Goal: Transaction & Acquisition: Purchase product/service

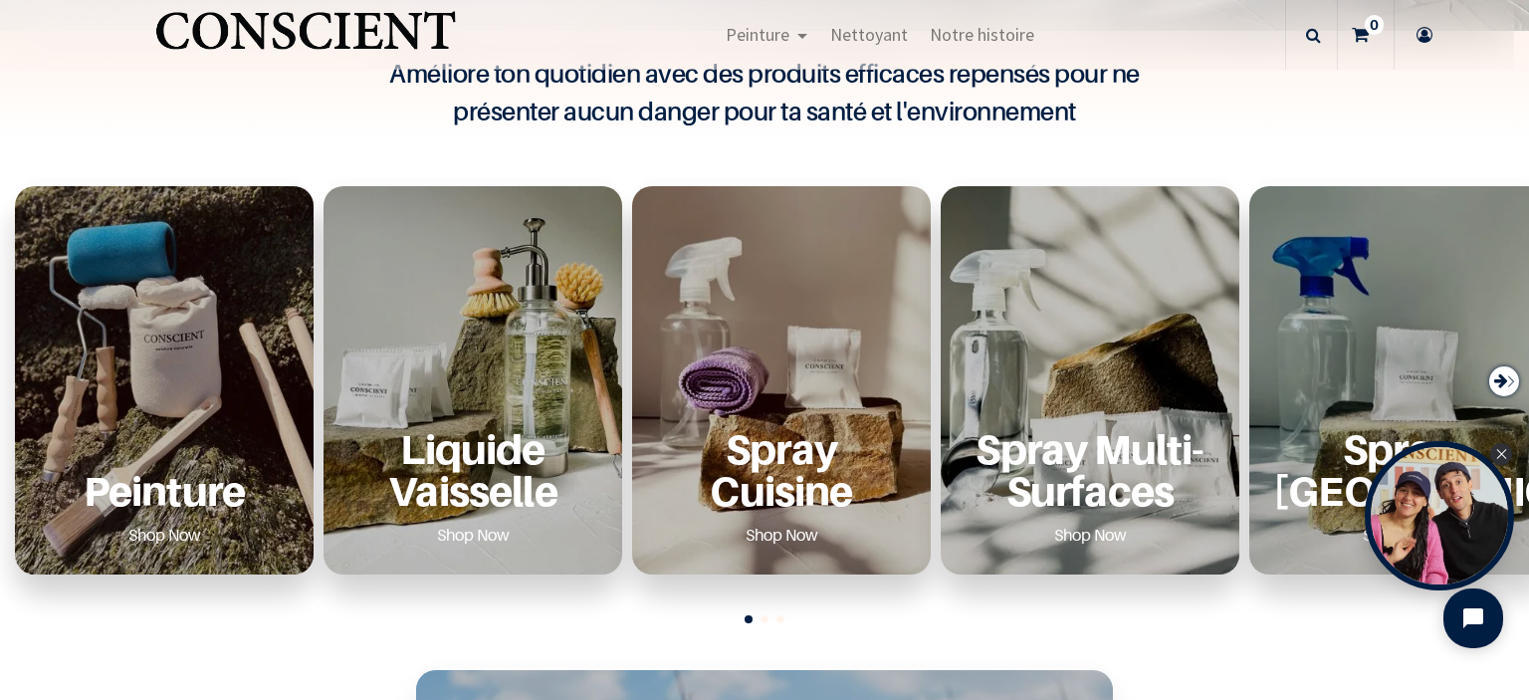
scroll to position [612, 0]
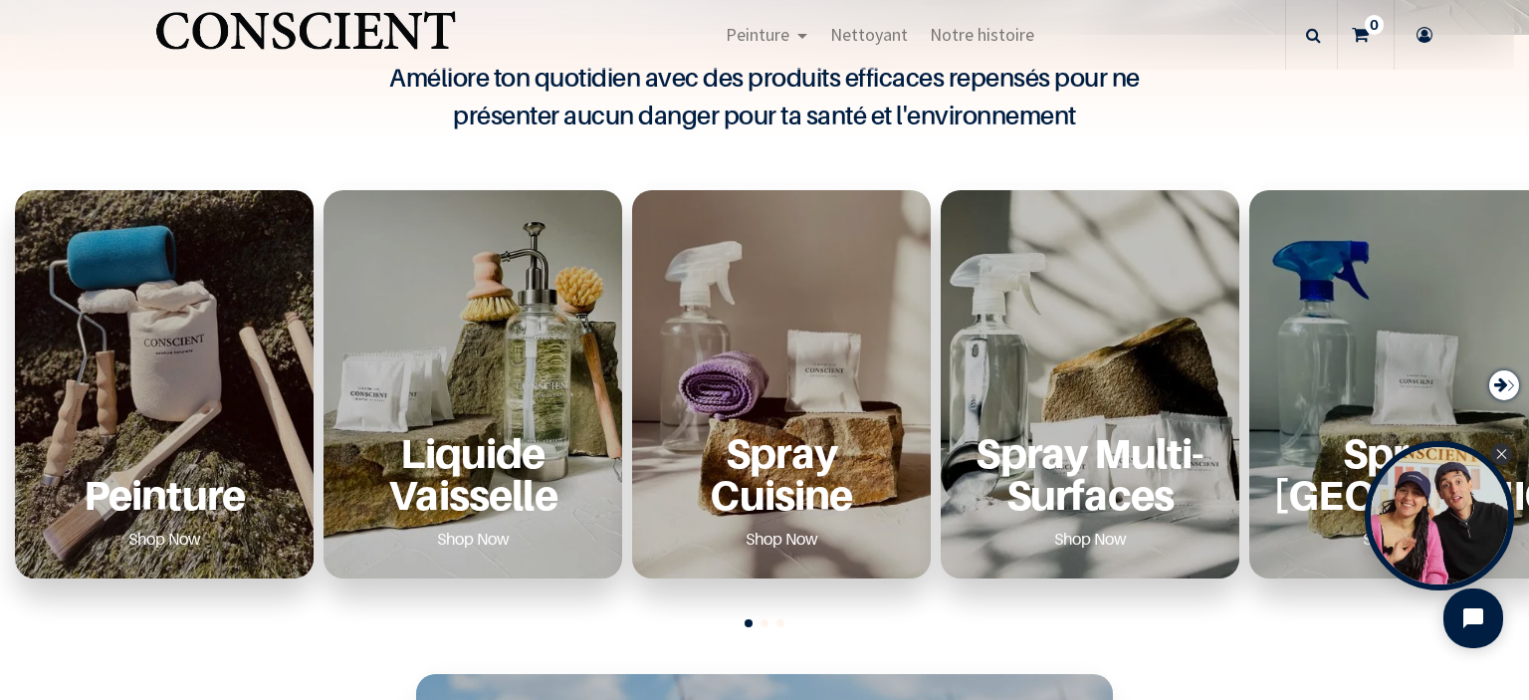
click at [191, 485] on p "Peinture" at bounding box center [164, 494] width 251 height 41
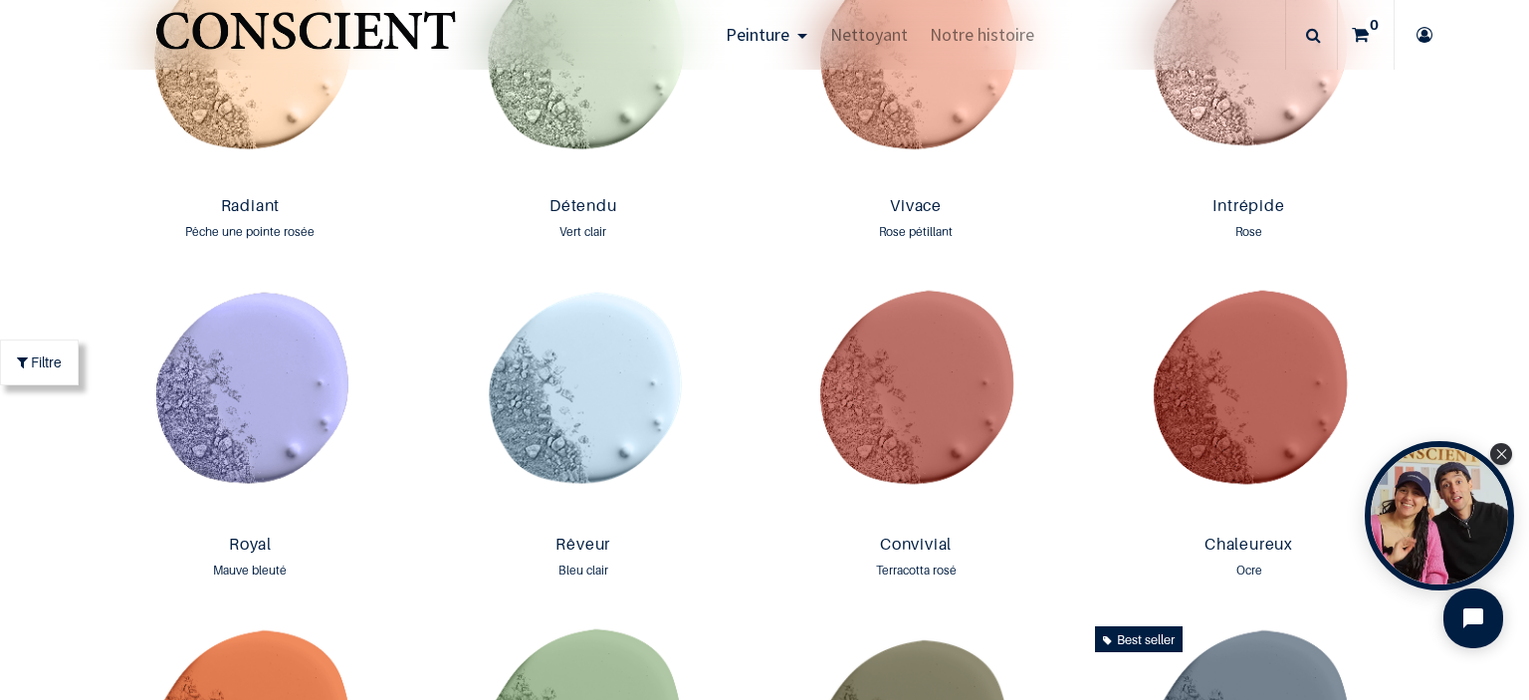
scroll to position [2178, 0]
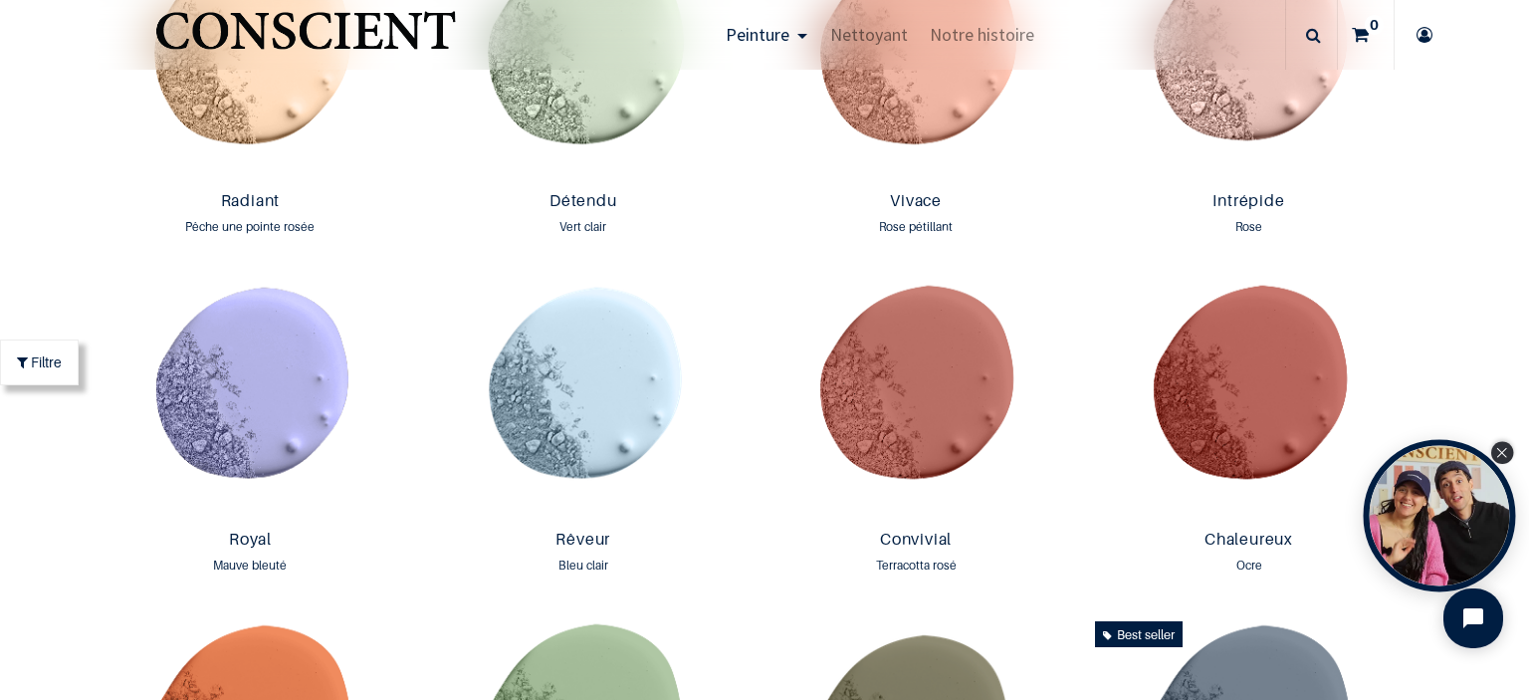
click at [1504, 458] on div "Close Tolstoy widget" at bounding box center [1502, 453] width 22 height 22
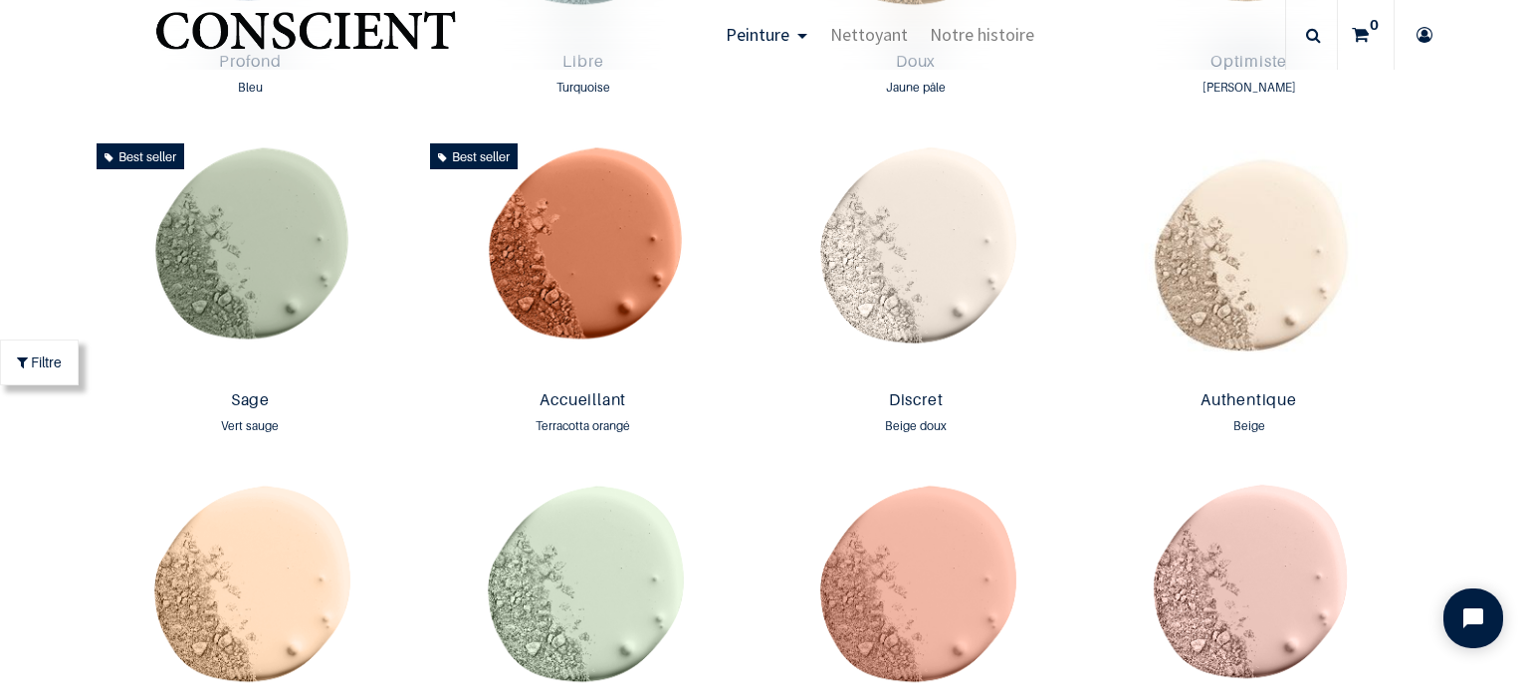
scroll to position [1584, 0]
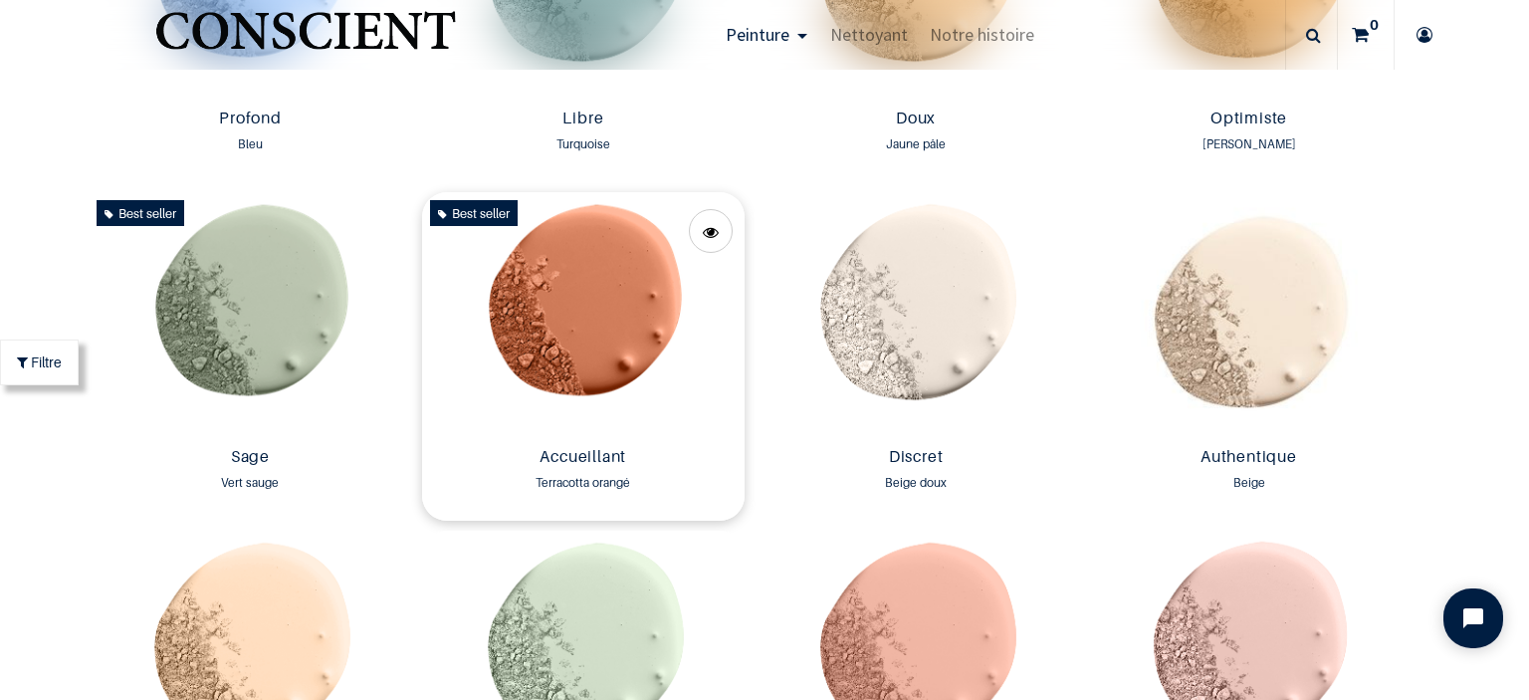
click at [558, 321] on img at bounding box center [583, 315] width 323 height 247
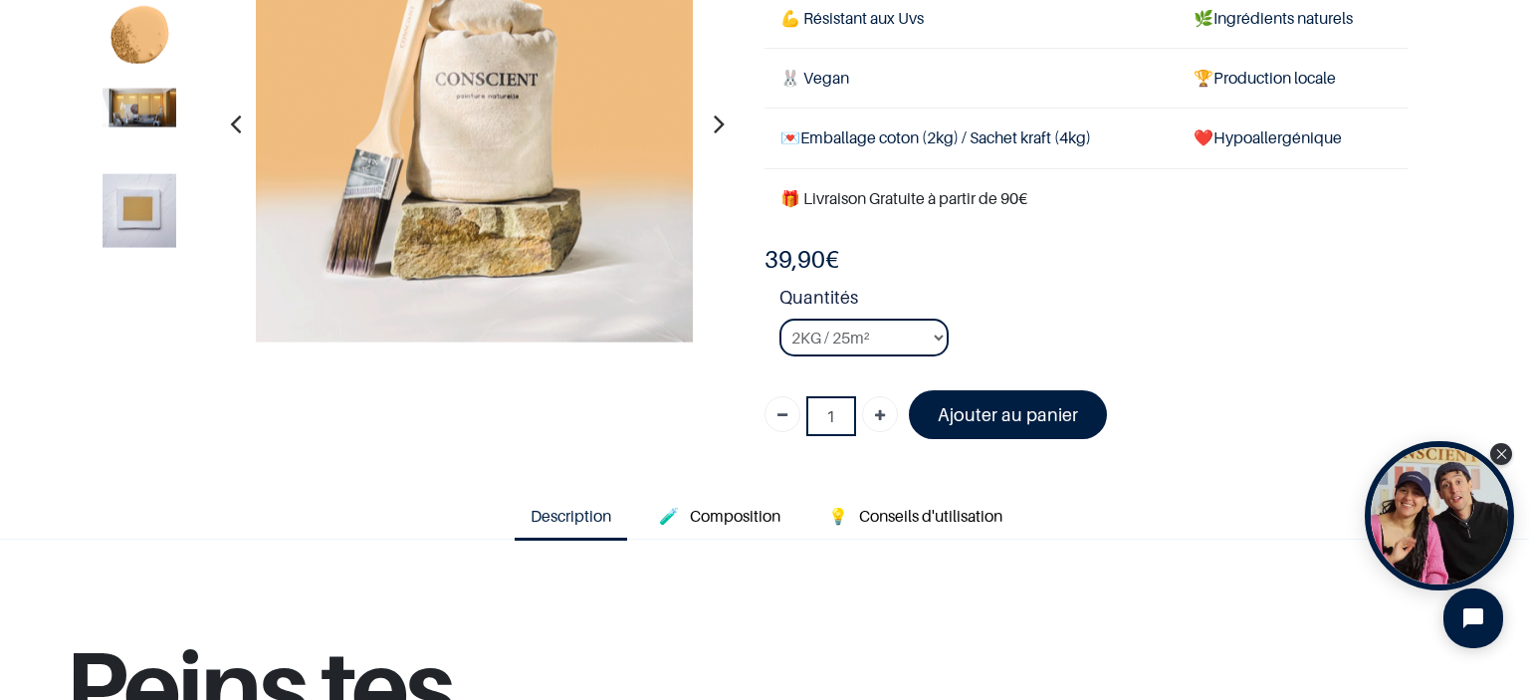
scroll to position [215, 0]
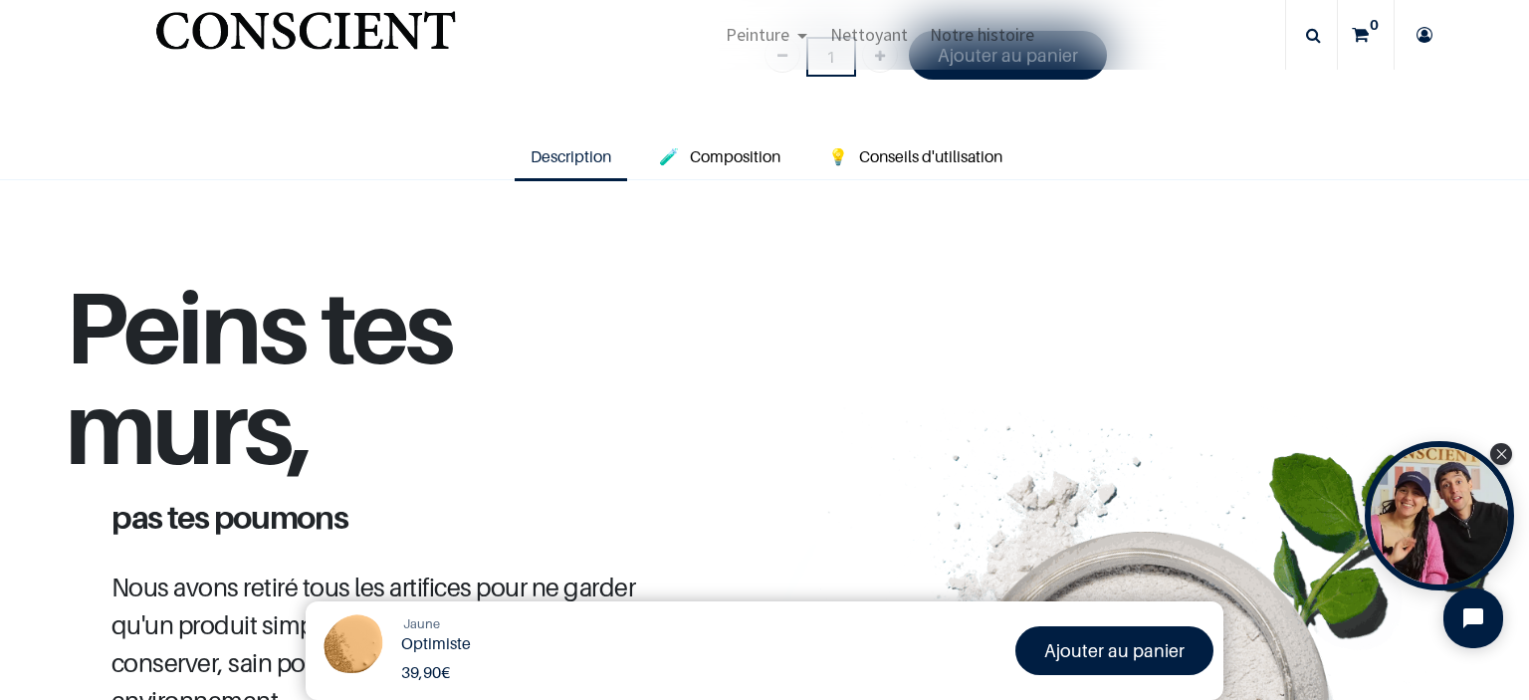
scroll to position [362, 0]
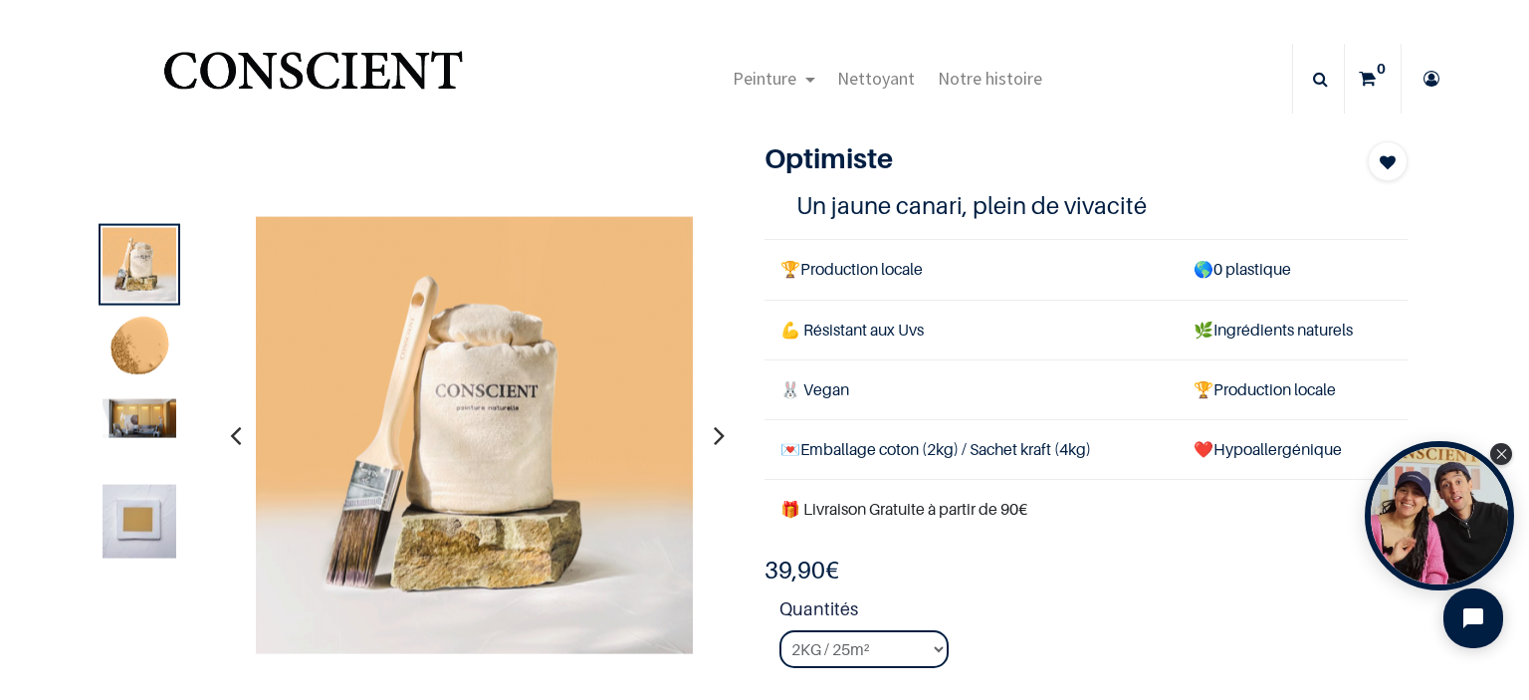
click at [130, 427] on img at bounding box center [140, 418] width 74 height 39
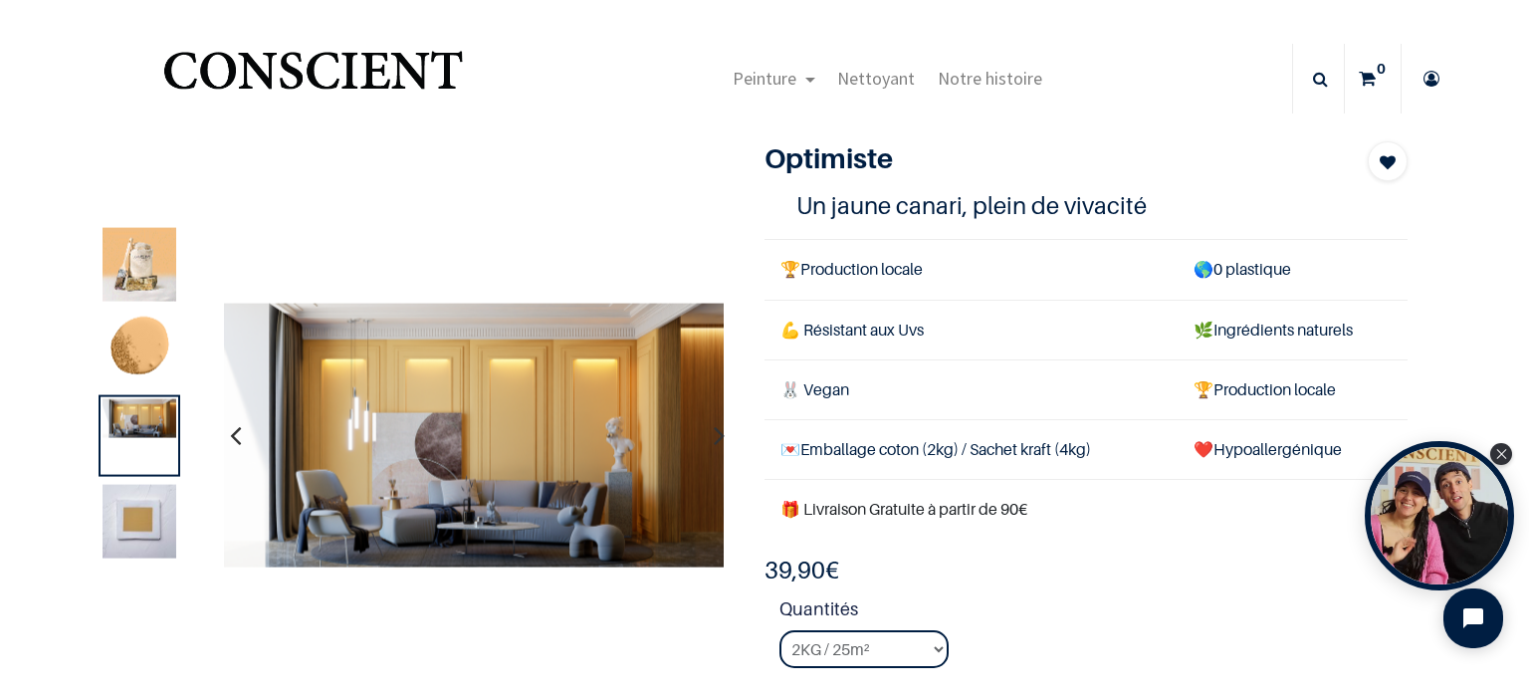
click at [146, 341] on img at bounding box center [140, 351] width 74 height 74
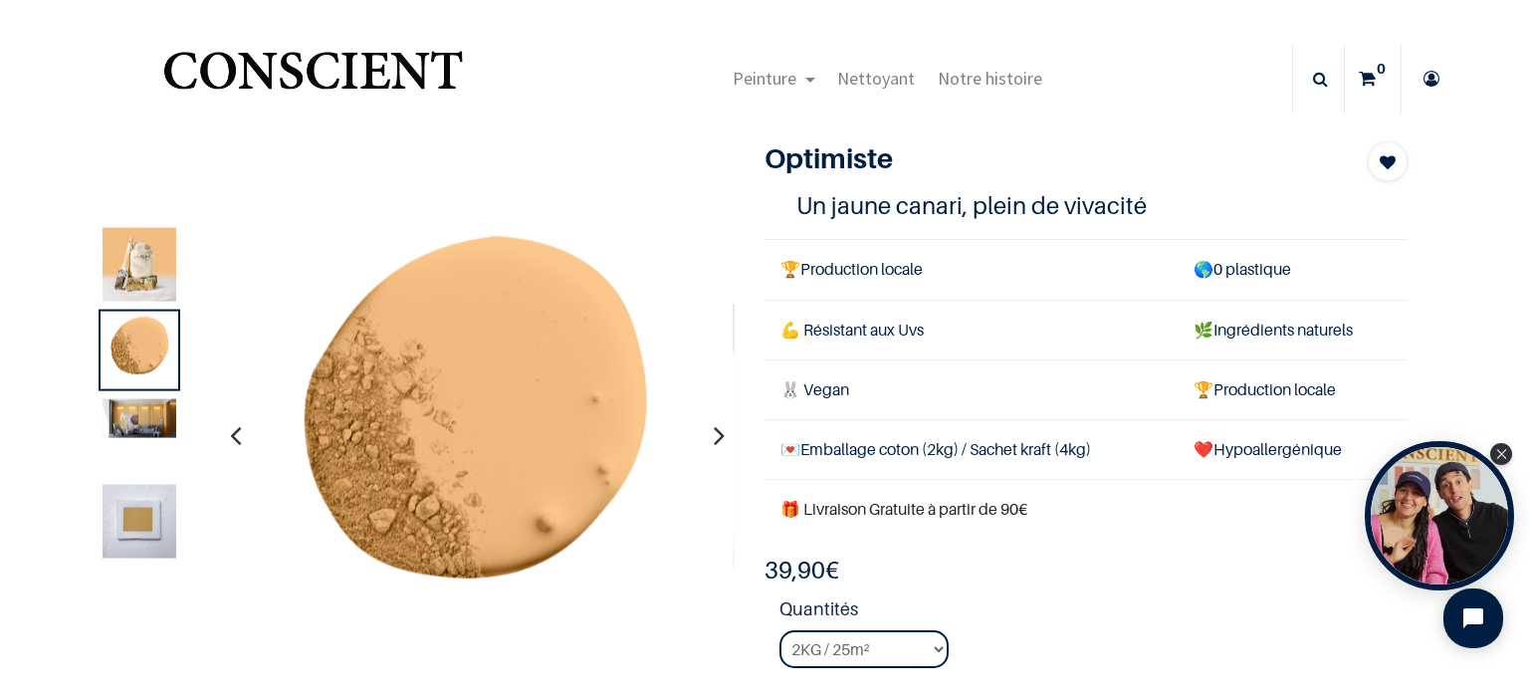
click at [139, 416] on img at bounding box center [140, 418] width 74 height 39
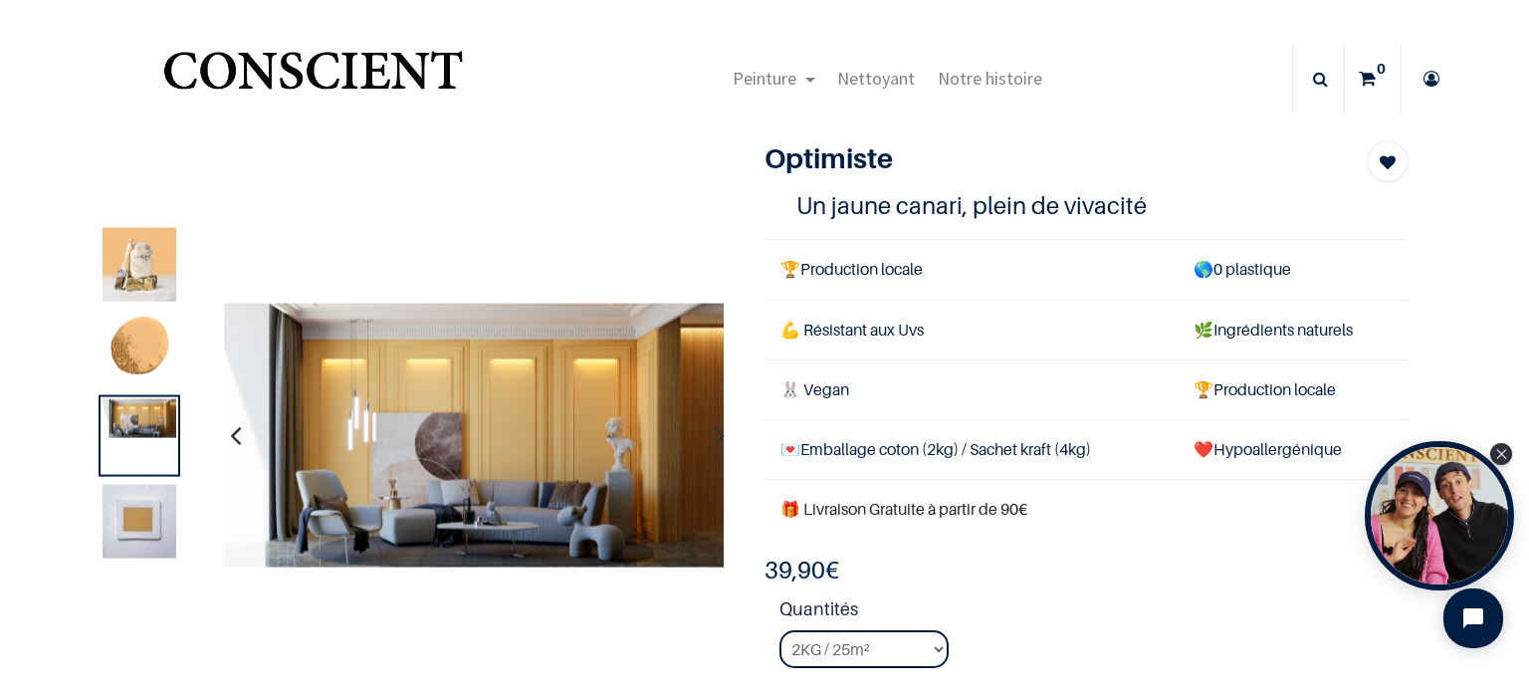
click at [127, 529] on img at bounding box center [140, 522] width 74 height 74
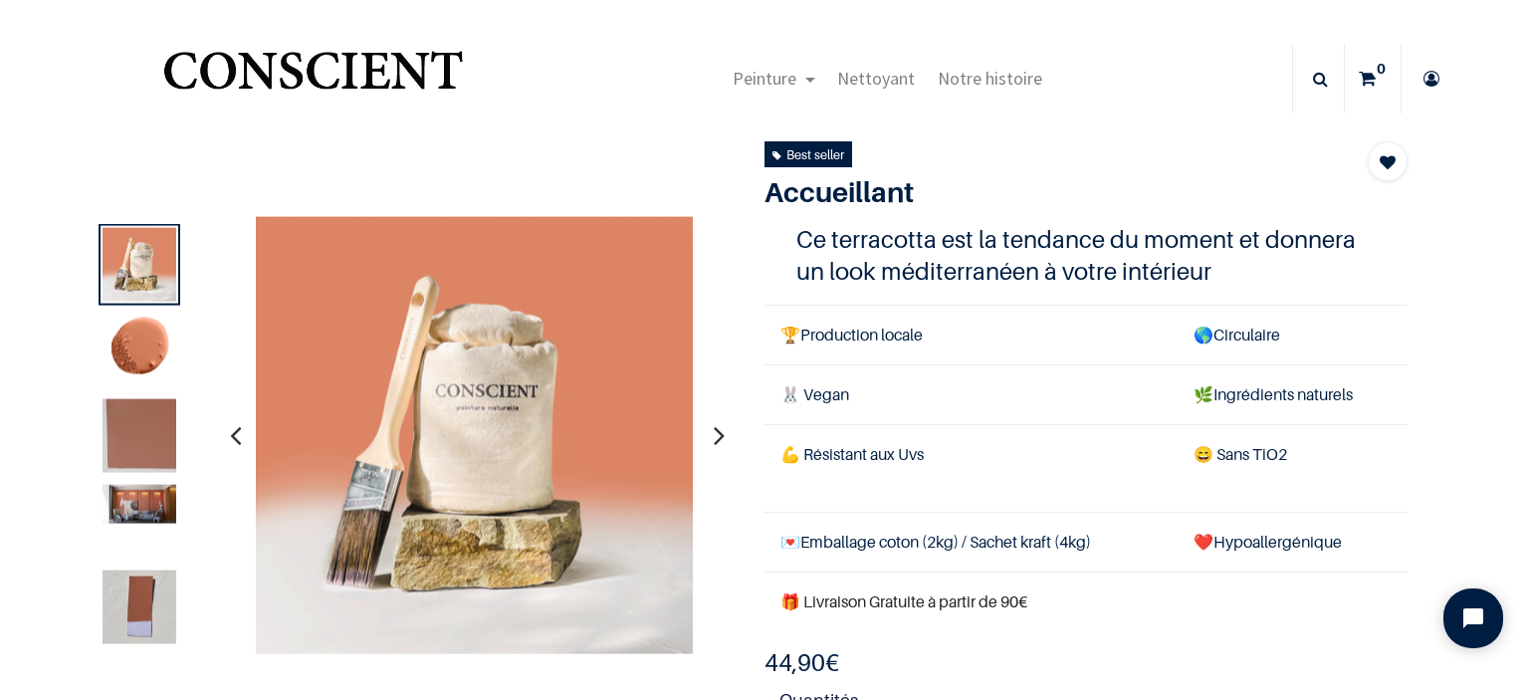
click at [155, 517] on img at bounding box center [140, 504] width 74 height 39
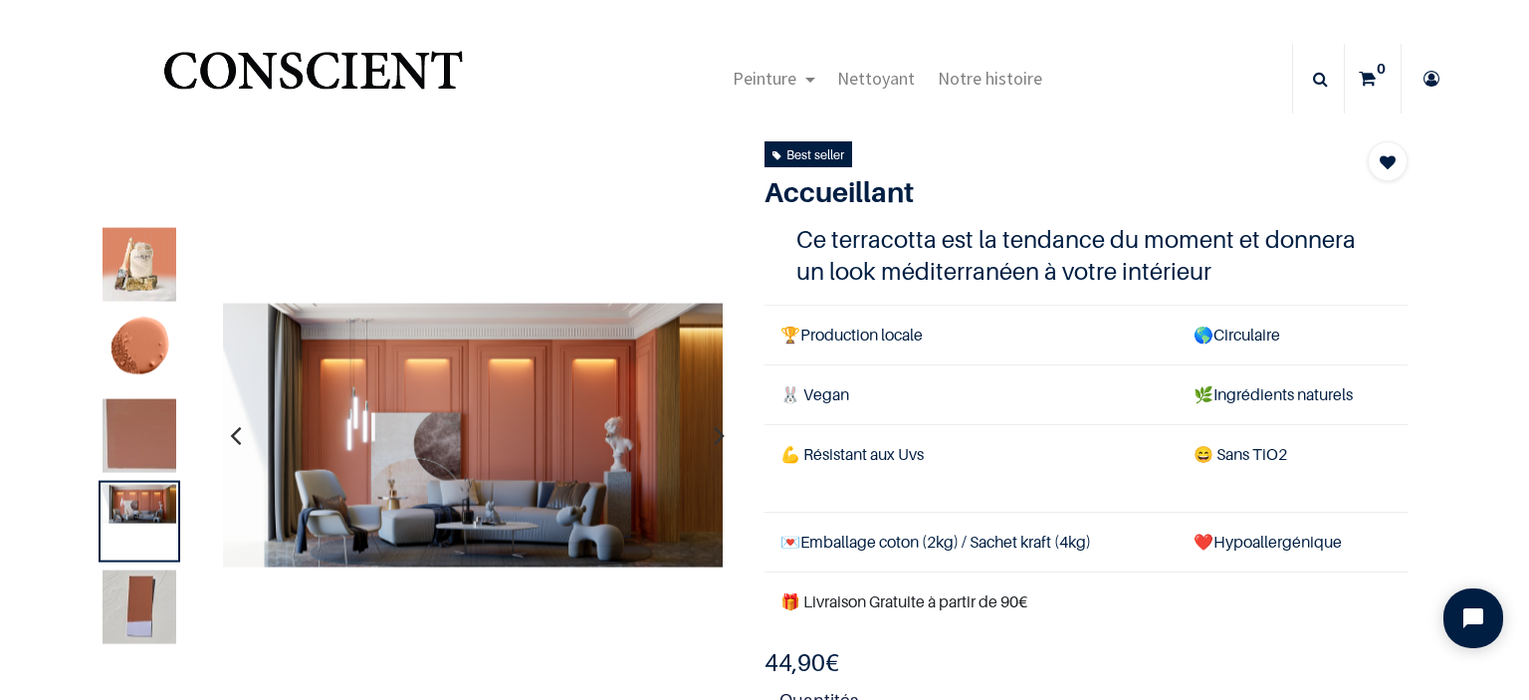
click at [139, 599] on img at bounding box center [140, 607] width 74 height 74
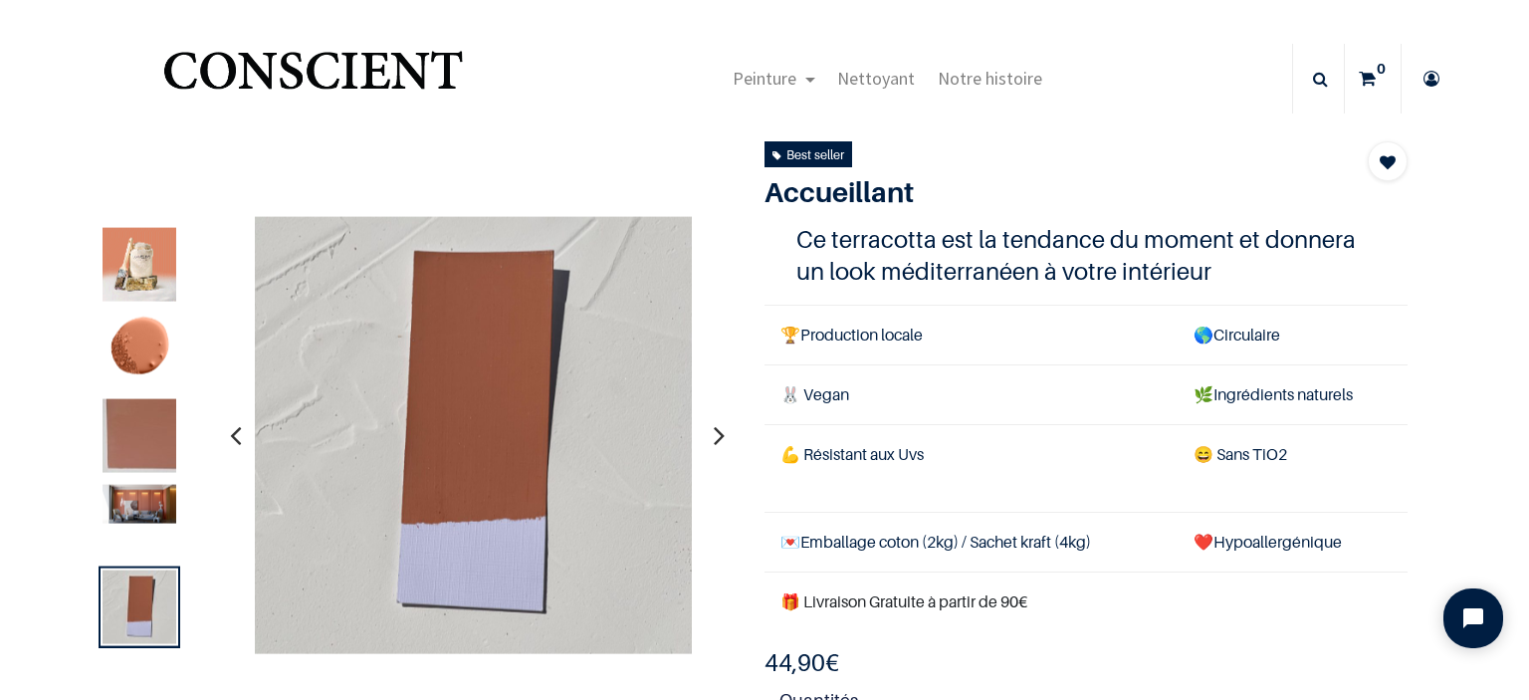
click at [147, 489] on img at bounding box center [140, 504] width 74 height 39
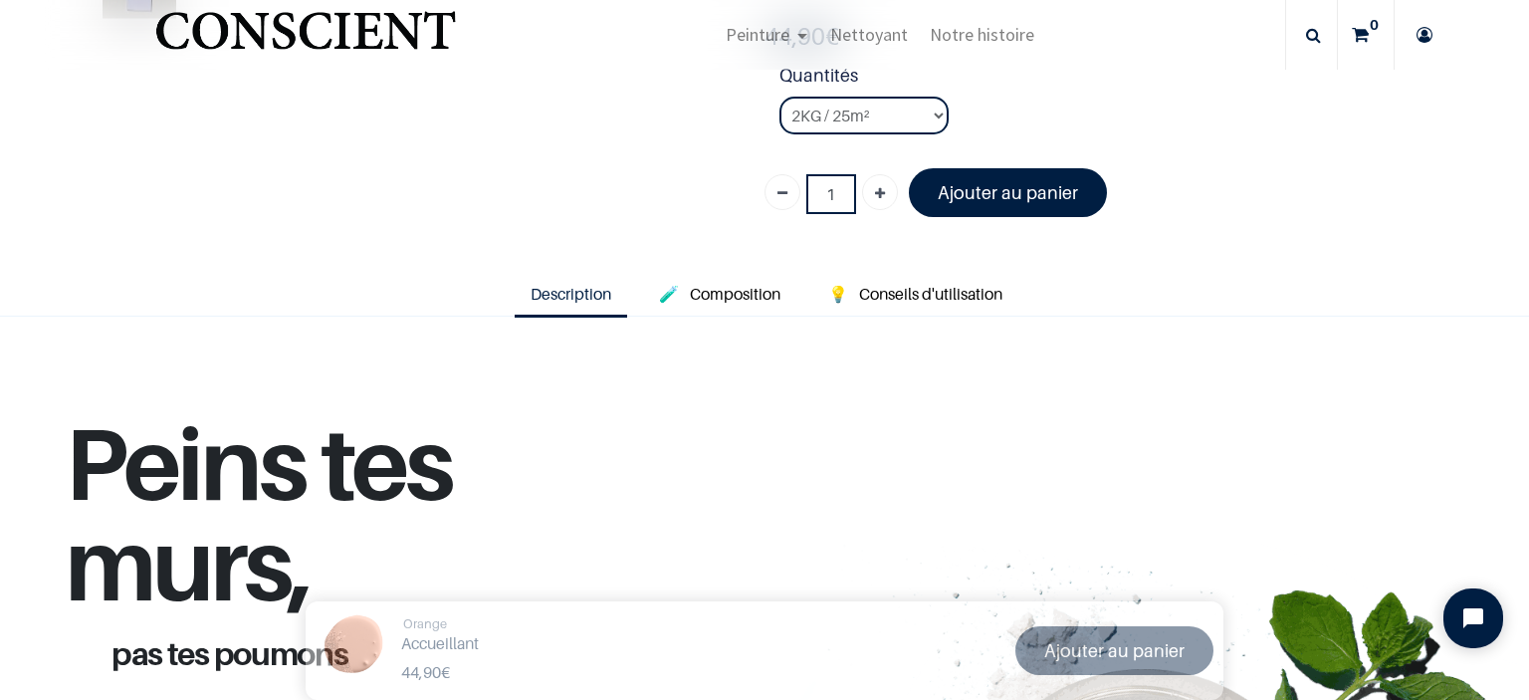
scroll to position [537, 0]
